Goal: Navigation & Orientation: Find specific page/section

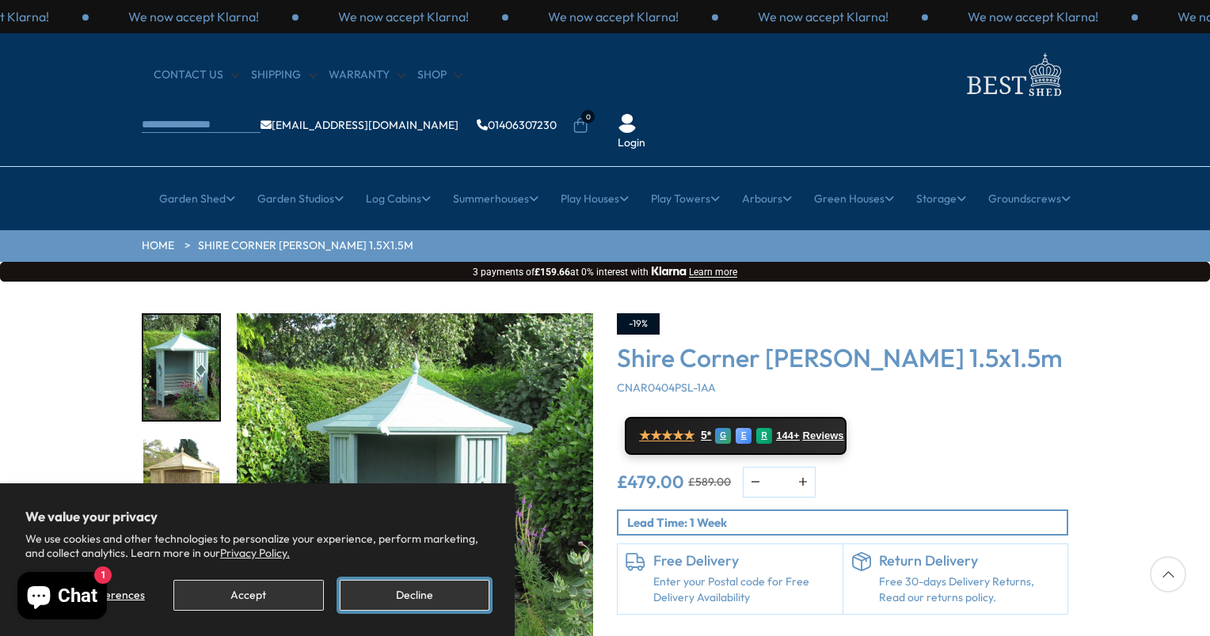
click at [416, 593] on button "Decline" at bounding box center [415, 595] width 150 height 31
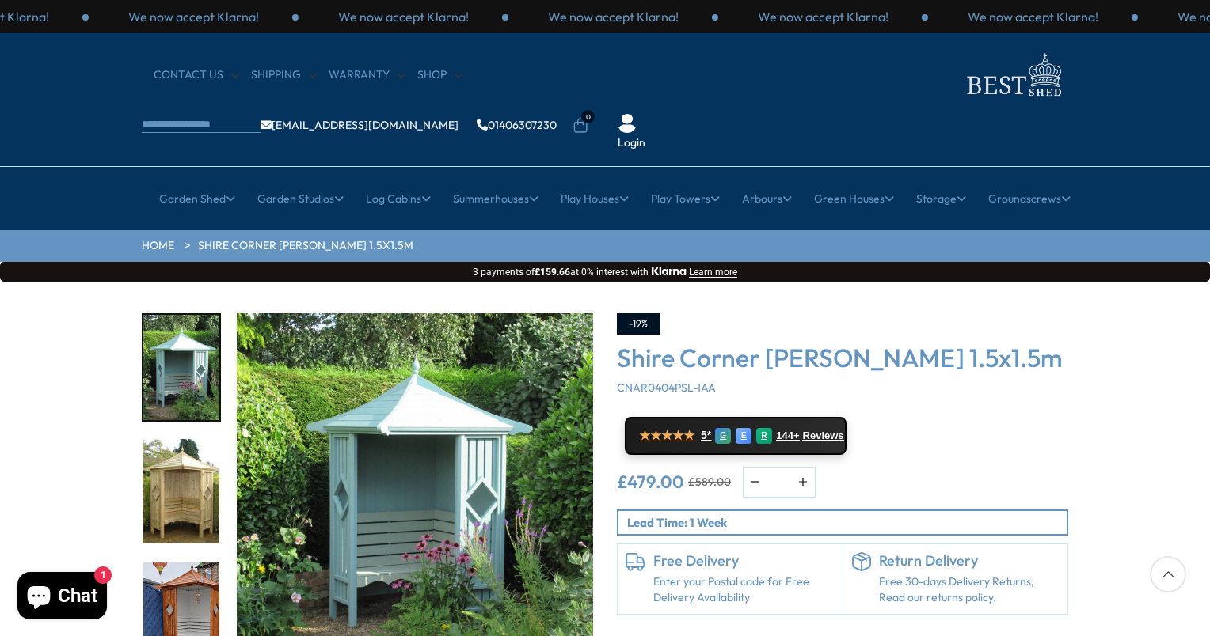
click at [184, 575] on img "3 / 14" at bounding box center [181, 615] width 76 height 105
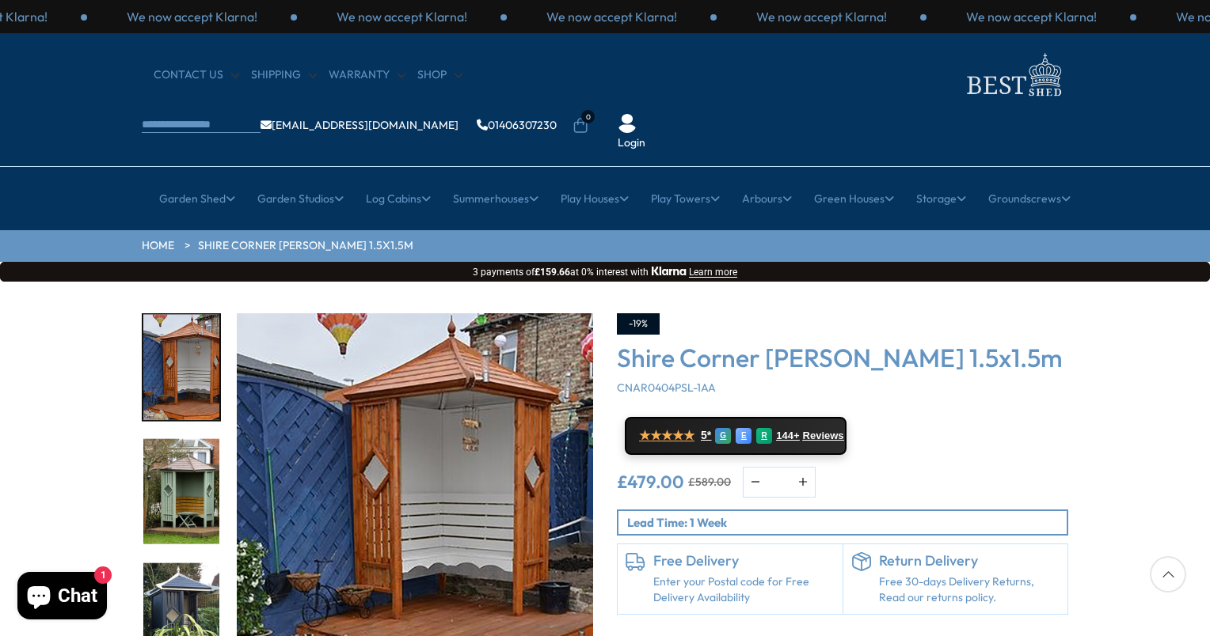
click at [174, 568] on img "5 / 14" at bounding box center [181, 615] width 76 height 105
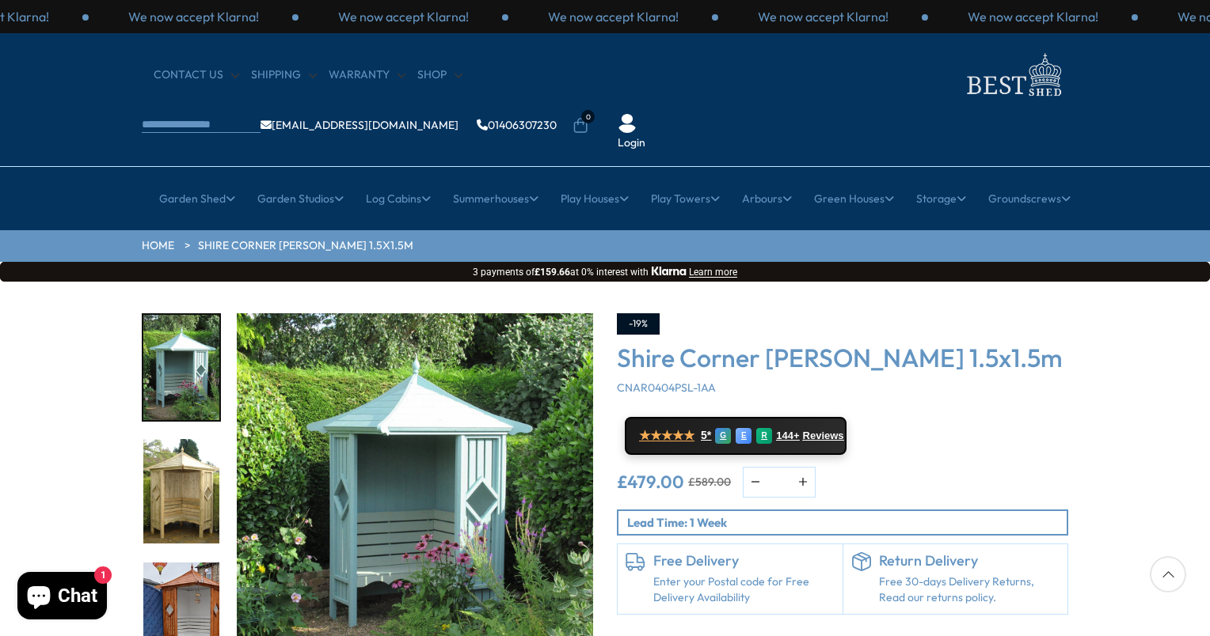
click at [1165, 578] on div at bounding box center [1167, 574] width 36 height 36
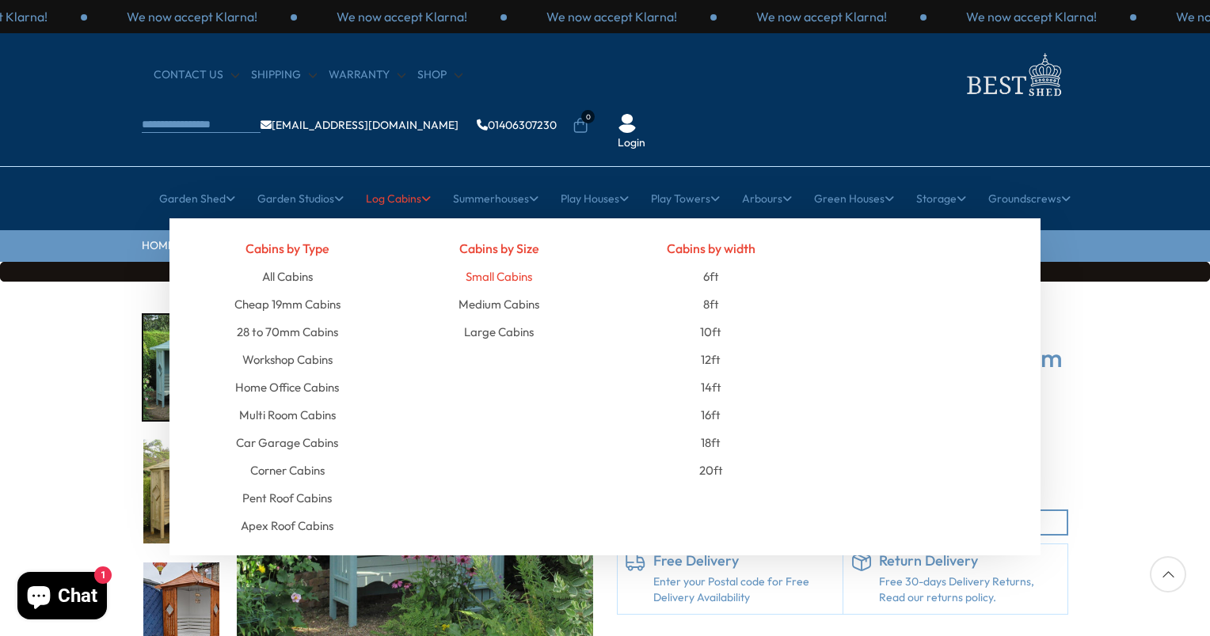
click at [475, 263] on link "Small Cabins" at bounding box center [498, 277] width 66 height 28
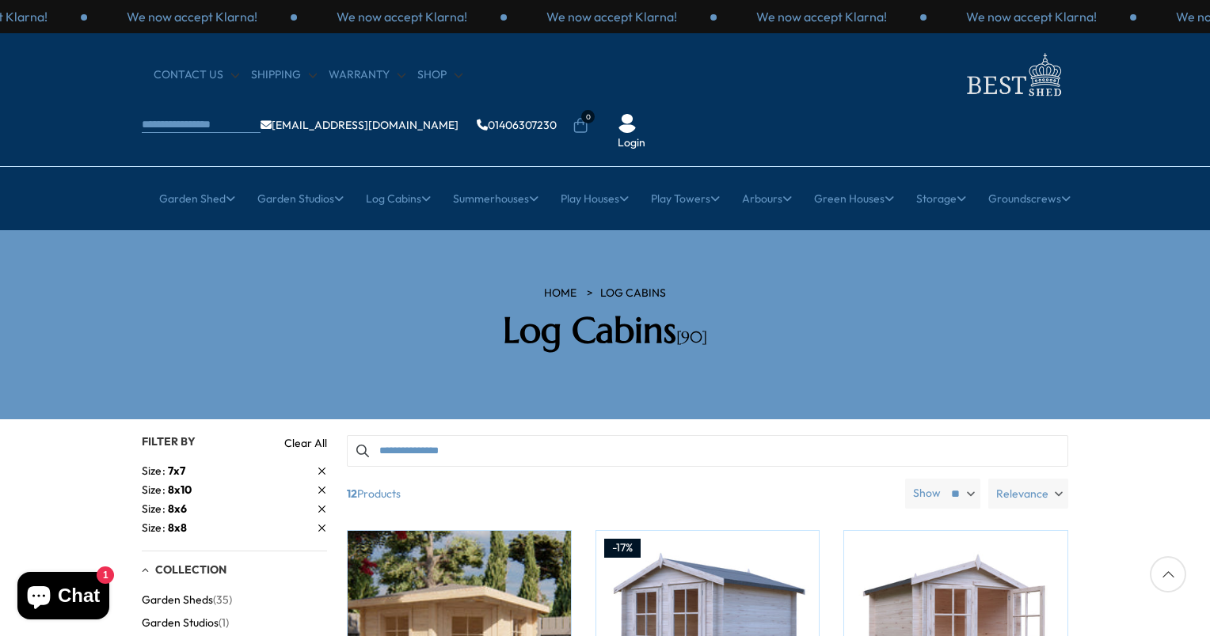
click at [1159, 577] on icon at bounding box center [1167, 574] width 36 height 36
